Goal: Information Seeking & Learning: Learn about a topic

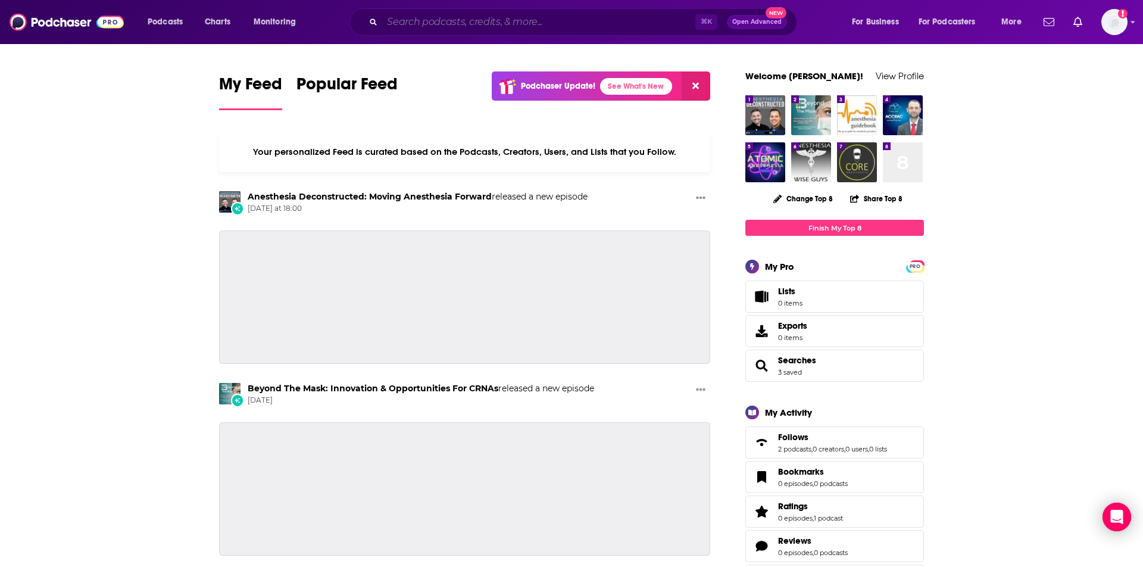
click at [443, 18] on input "Search podcasts, credits, & more..." at bounding box center [538, 21] width 313 height 19
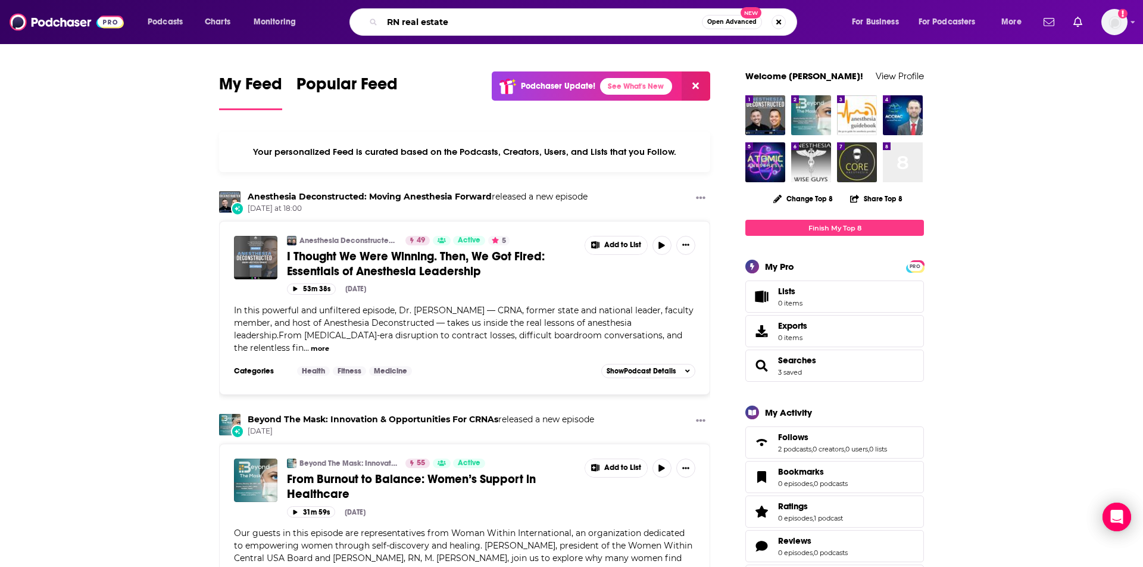
type input "RN real estate"
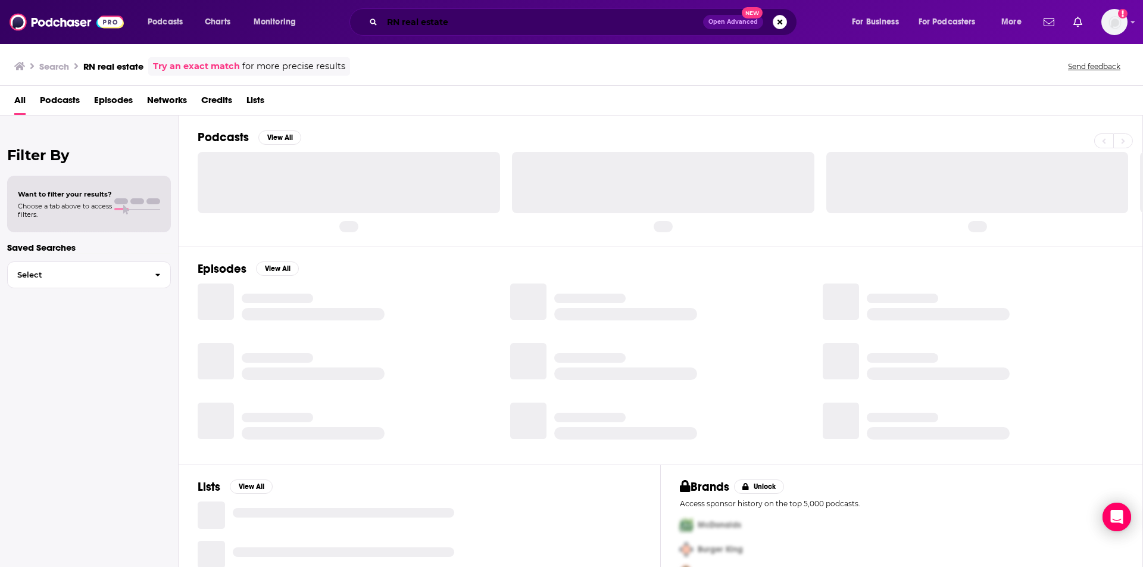
click at [443, 18] on input "RN real estate" at bounding box center [542, 21] width 321 height 19
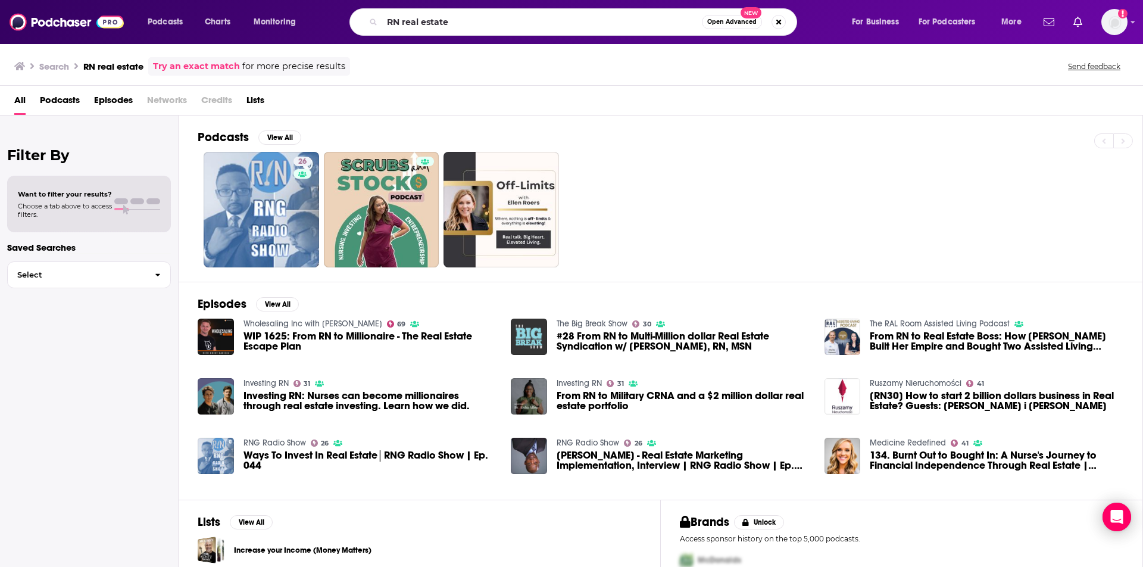
click at [220, 400] on img "Investing RN: Nurses can become millionaires through real estate investing. Lea…" at bounding box center [216, 396] width 36 height 36
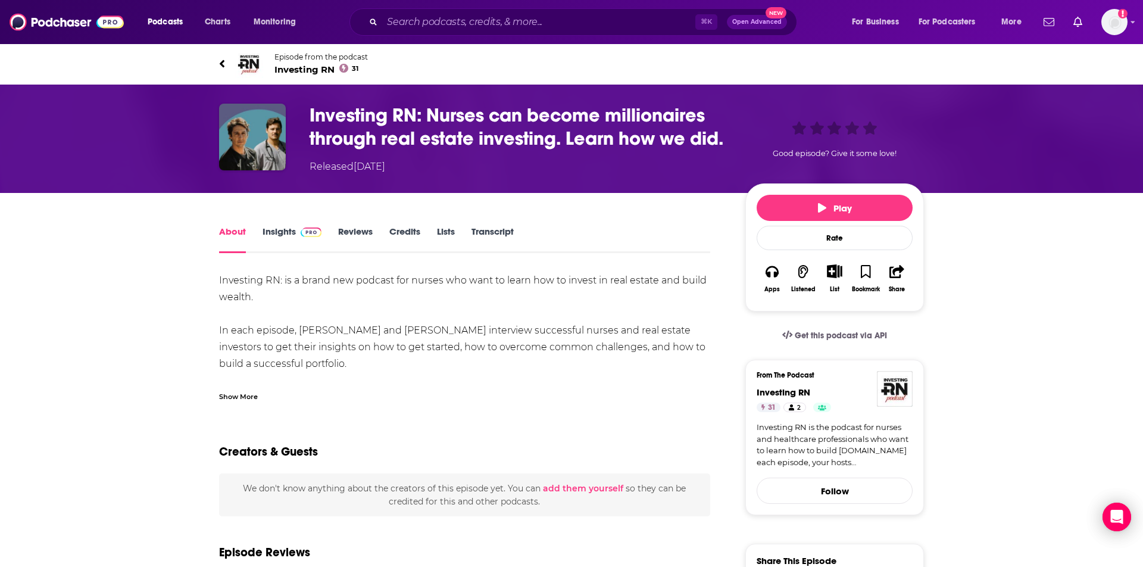
click at [273, 139] on img "Investing RN: Nurses can become millionaires through real estate investing. Lea…" at bounding box center [252, 137] width 67 height 67
click at [224, 64] on icon at bounding box center [222, 64] width 6 height 12
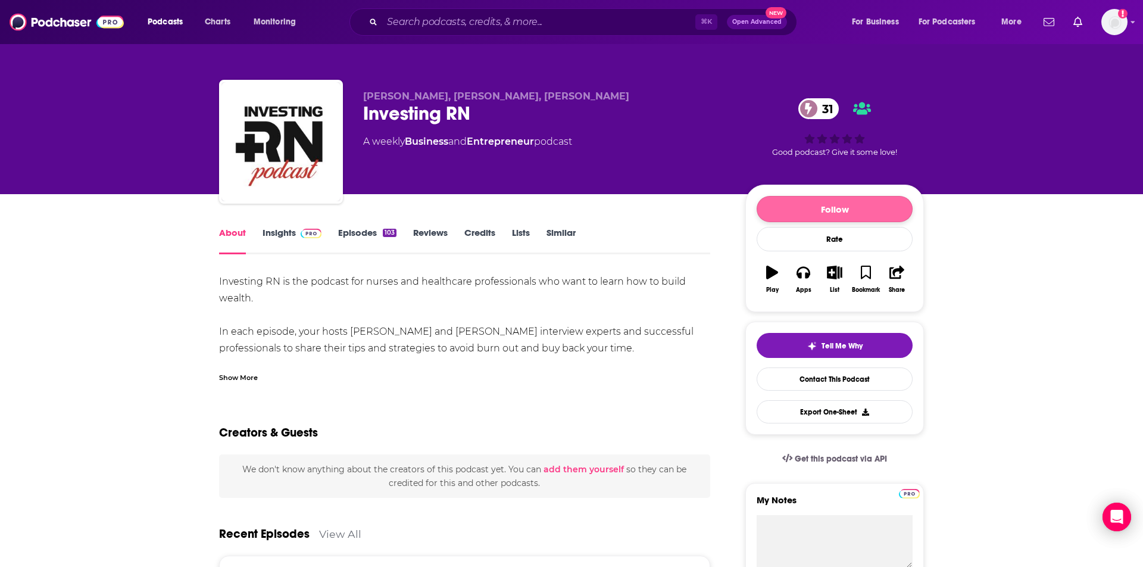
click at [815, 210] on button "Follow" at bounding box center [834, 209] width 156 height 26
click at [762, 184] on div "Following Rate Play Apps List Bookmark Share" at bounding box center [834, 247] width 179 height 127
click at [863, 136] on div "31 Good podcast? Give it some love!" at bounding box center [834, 127] width 179 height 74
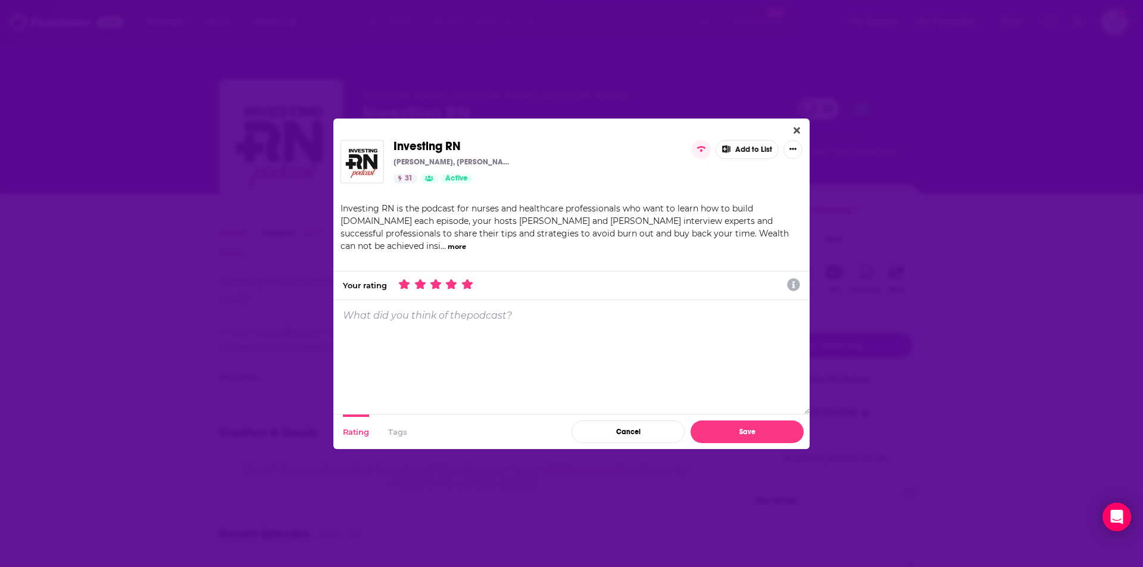
click at [470, 285] on icon "Dialog" at bounding box center [466, 284] width 11 height 11
click at [731, 432] on button "Save" at bounding box center [746, 431] width 113 height 23
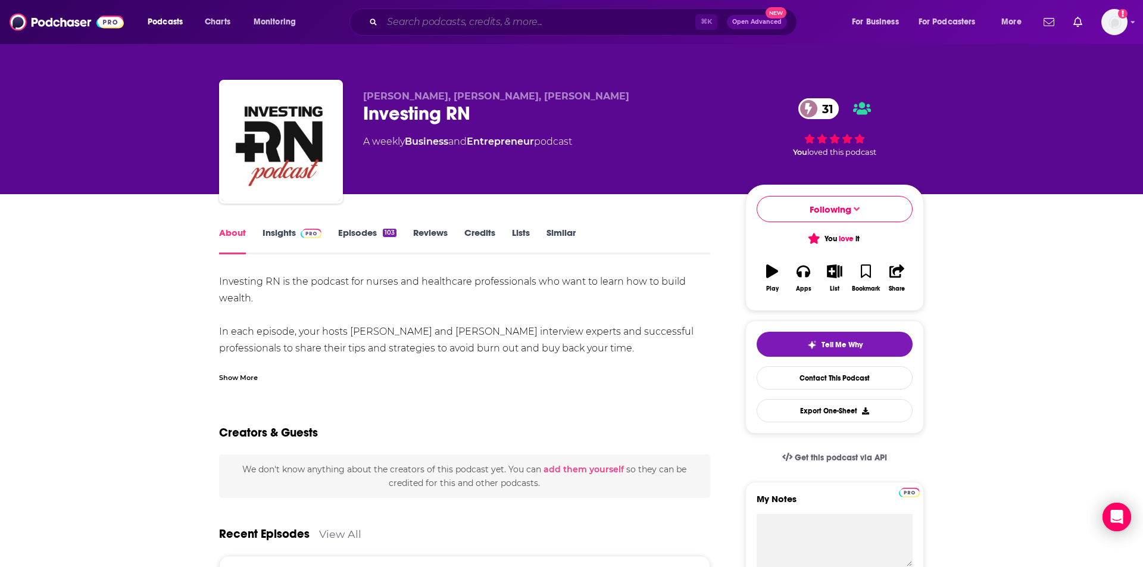
click at [493, 24] on input "Search podcasts, credits, & more..." at bounding box center [538, 21] width 313 height 19
click at [437, 22] on input "Search podcasts, credits, & more..." at bounding box center [538, 21] width 313 height 19
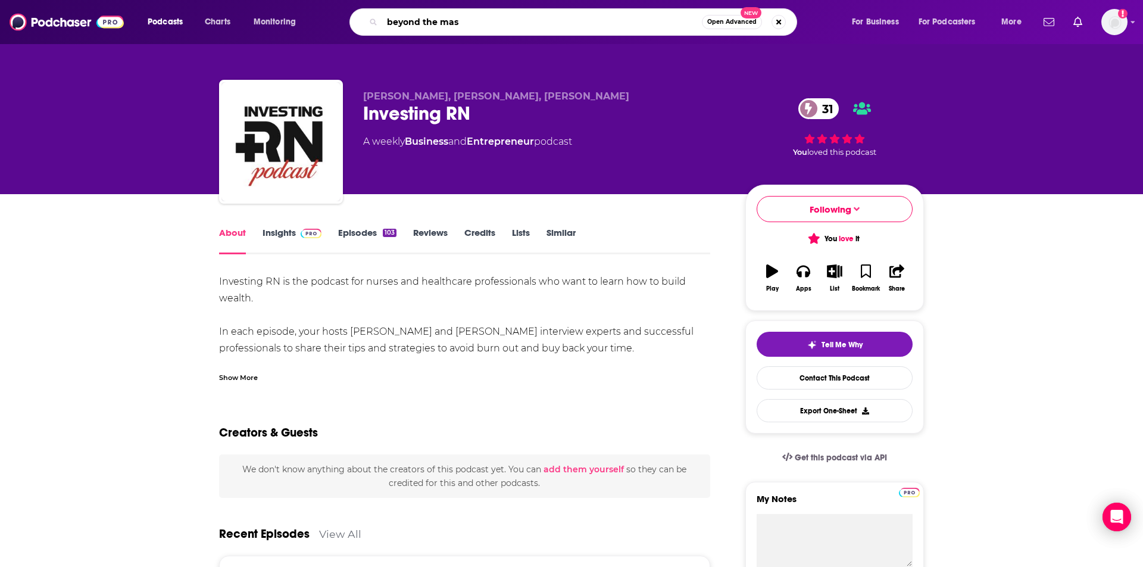
type input "beyond the mask"
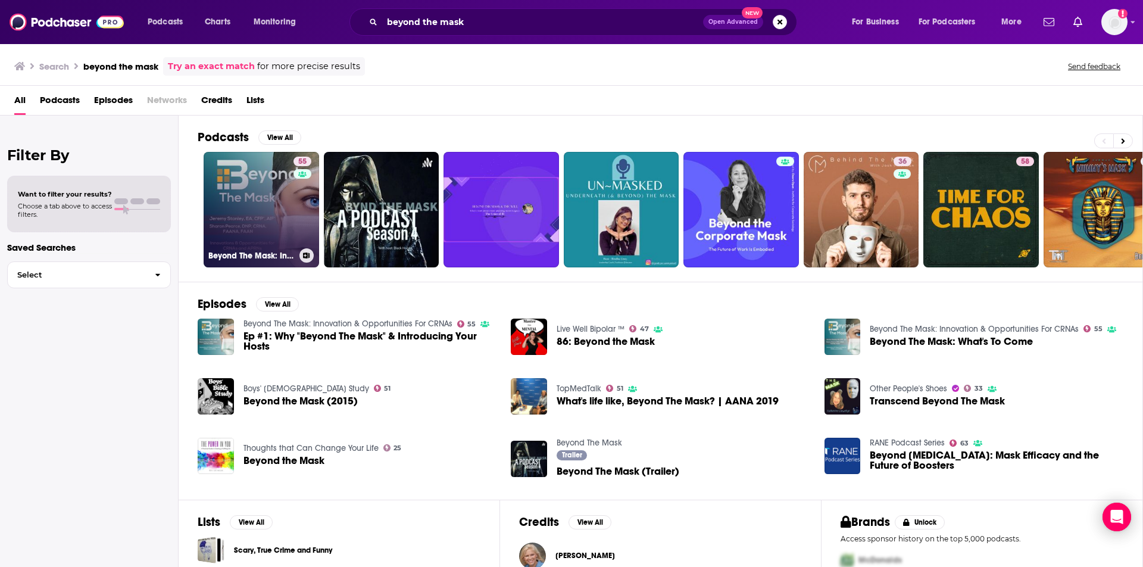
click at [283, 185] on link "55 Beyond The Mask: Innovation & Opportunities For CRNAs" at bounding box center [261, 209] width 115 height 115
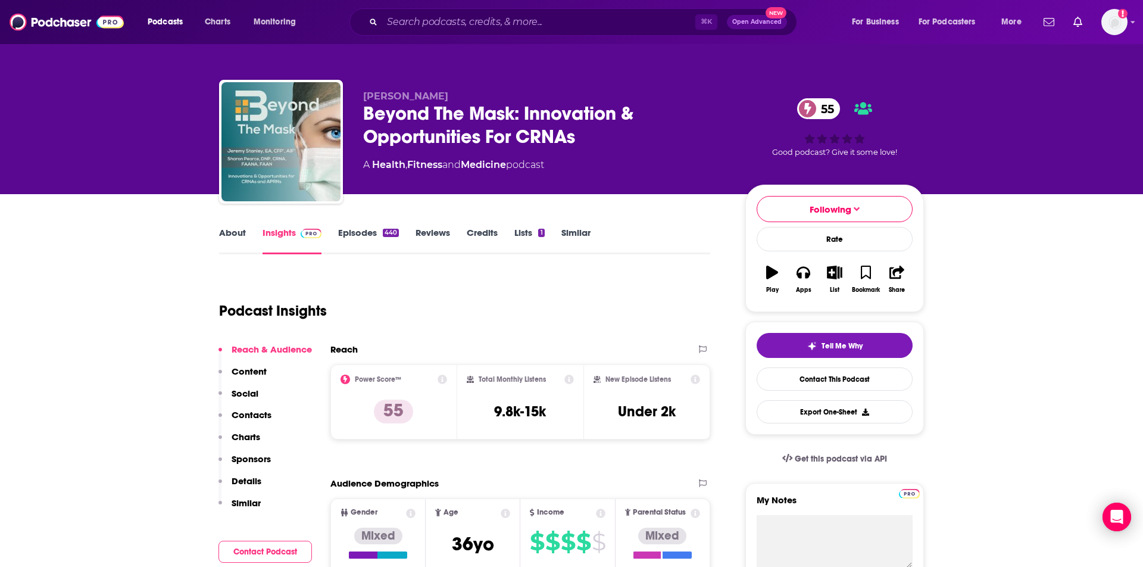
click at [696, 379] on icon at bounding box center [695, 379] width 10 height 10
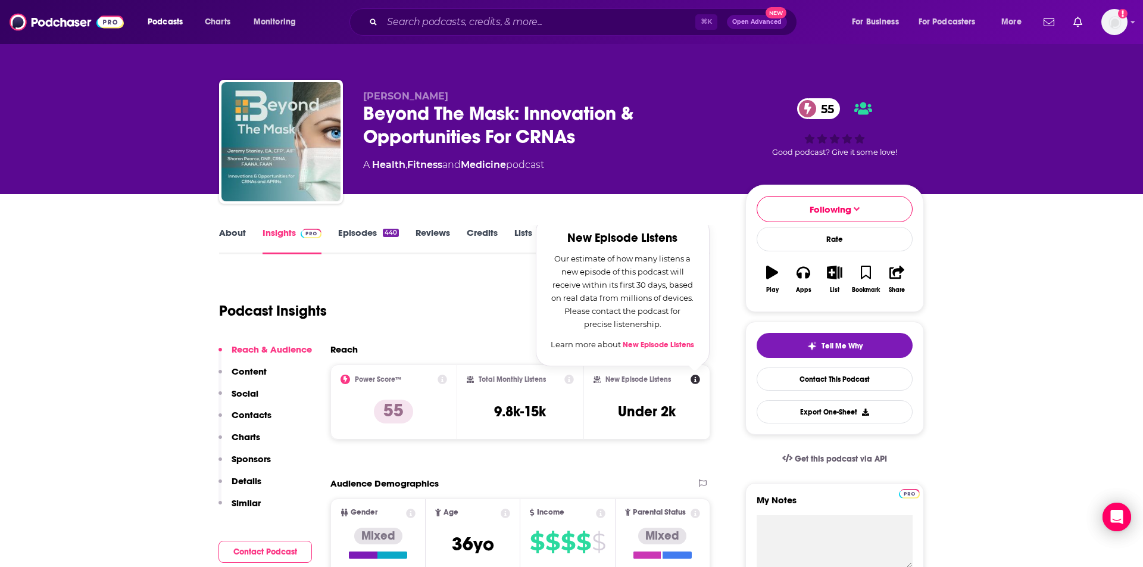
click at [496, 330] on div "Podcast Insights" at bounding box center [459, 303] width 481 height 61
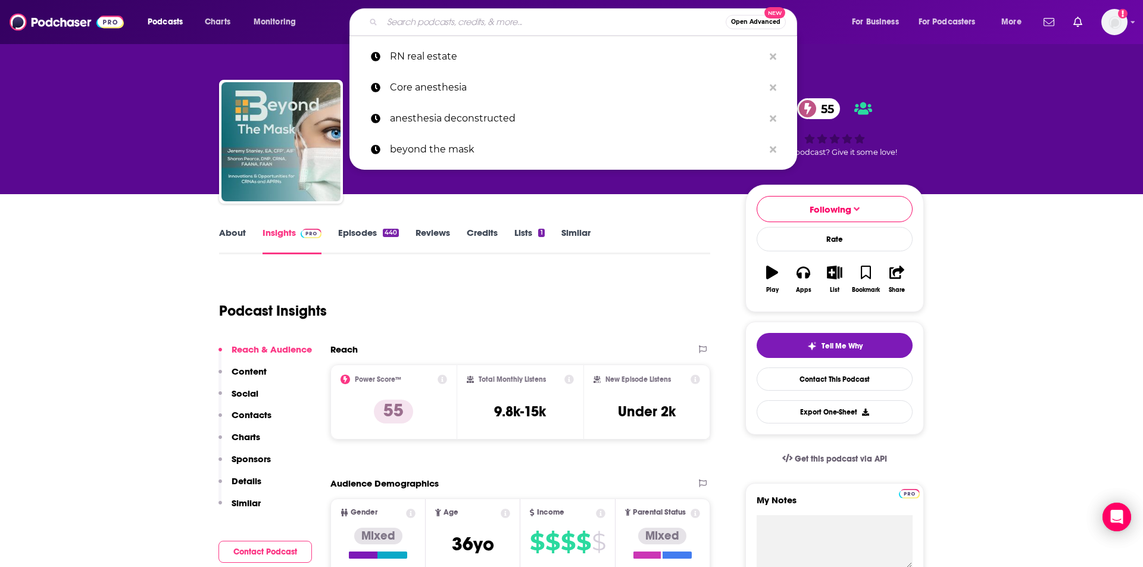
click at [468, 17] on input "Search podcasts, credits, & more..." at bounding box center [553, 21] width 343 height 19
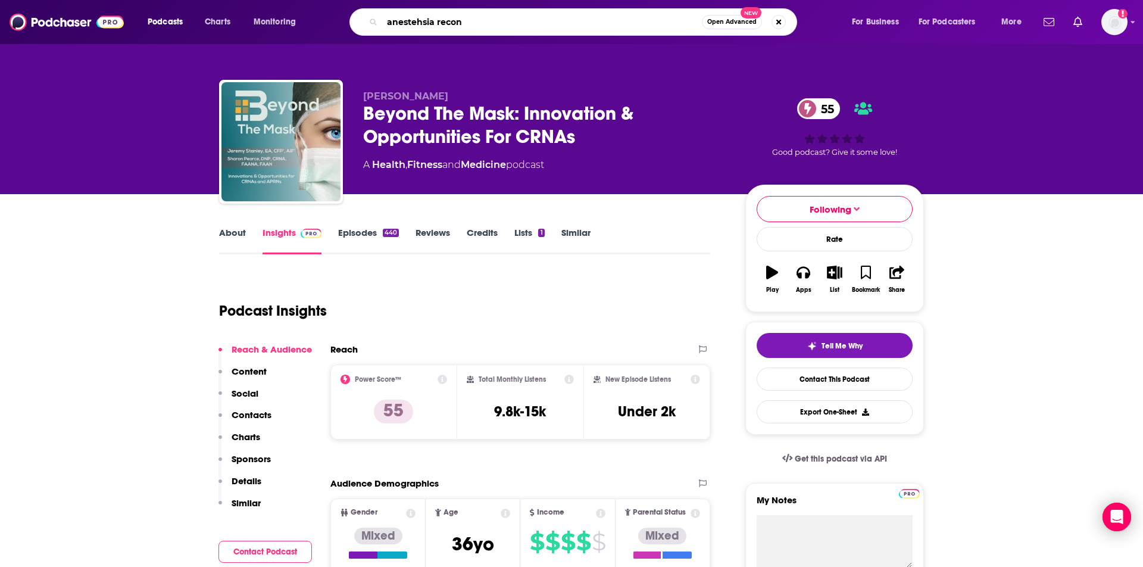
drag, startPoint x: 468, startPoint y: 17, endPoint x: 406, endPoint y: 29, distance: 63.5
click at [406, 29] on input "anestehsia recon" at bounding box center [542, 21] width 320 height 19
click at [405, 19] on input "anestehsia recon" at bounding box center [542, 21] width 320 height 19
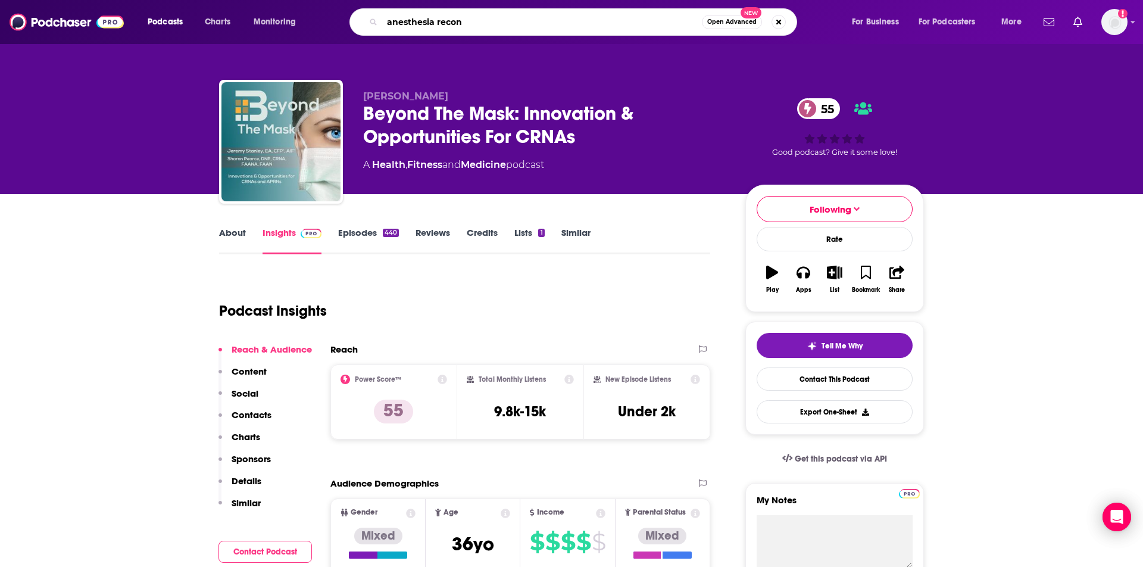
click at [449, 27] on input "anesthesia recon" at bounding box center [542, 21] width 320 height 19
type input "anesthesia deconstructed"
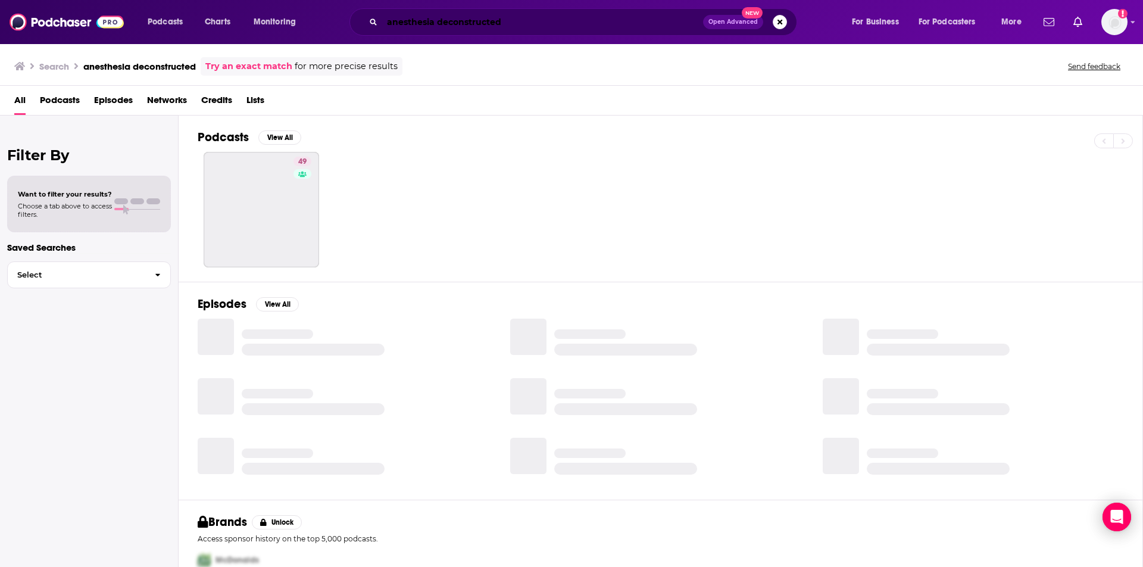
click at [449, 27] on input "anesthesia deconstructed" at bounding box center [542, 21] width 321 height 19
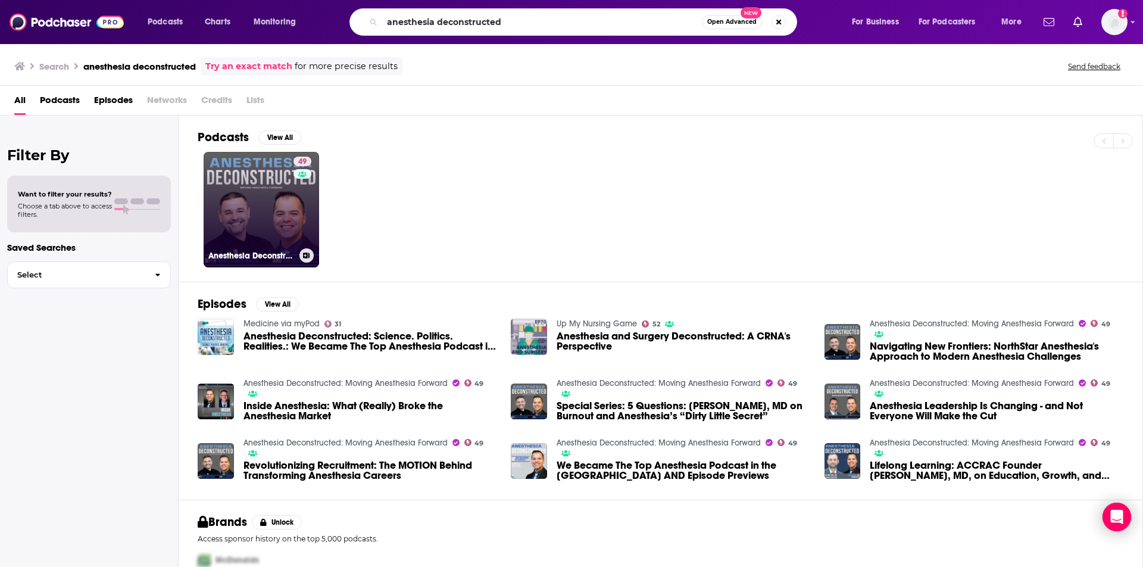
click at [279, 206] on link "49 Anesthesia Deconstructed: Moving Anesthesia Forward" at bounding box center [261, 209] width 115 height 115
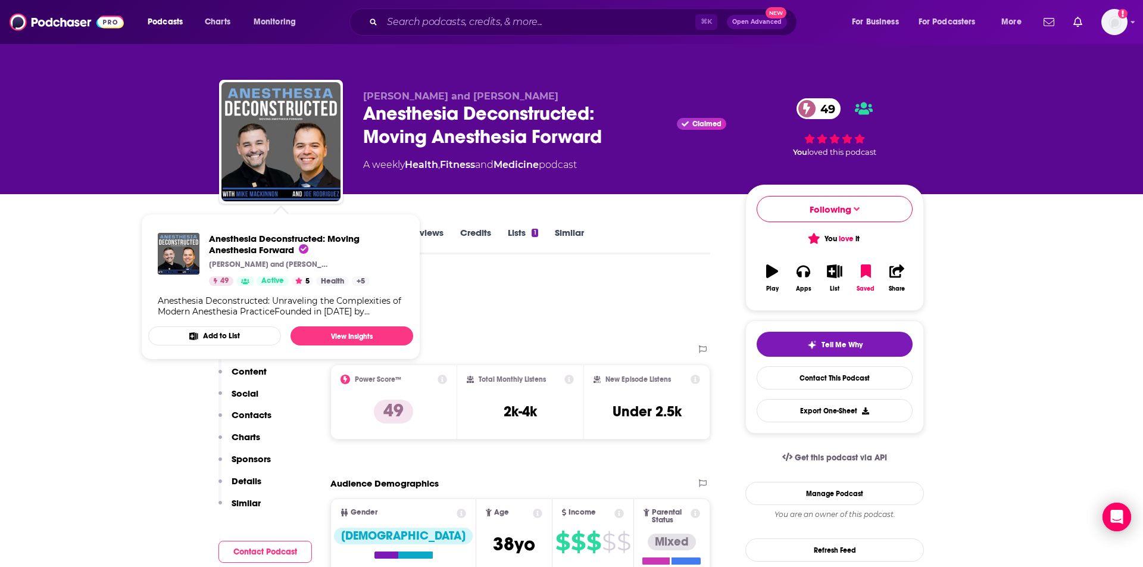
click at [473, 321] on div "Podcast Insights" at bounding box center [464, 308] width 491 height 70
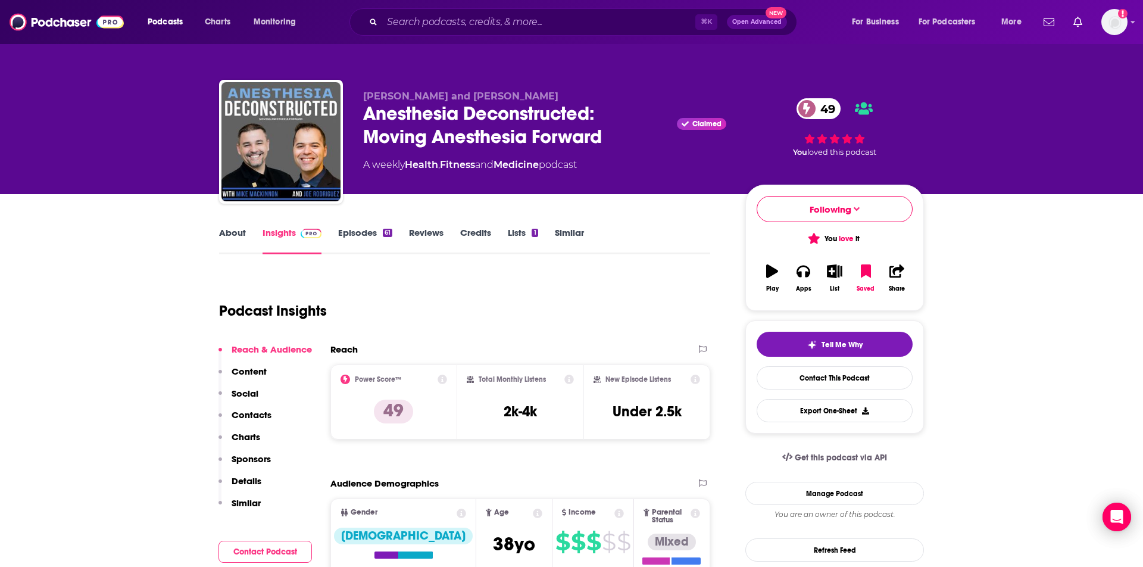
click at [354, 240] on link "Episodes 61" at bounding box center [365, 240] width 54 height 27
